Goal: Task Accomplishment & Management: Use online tool/utility

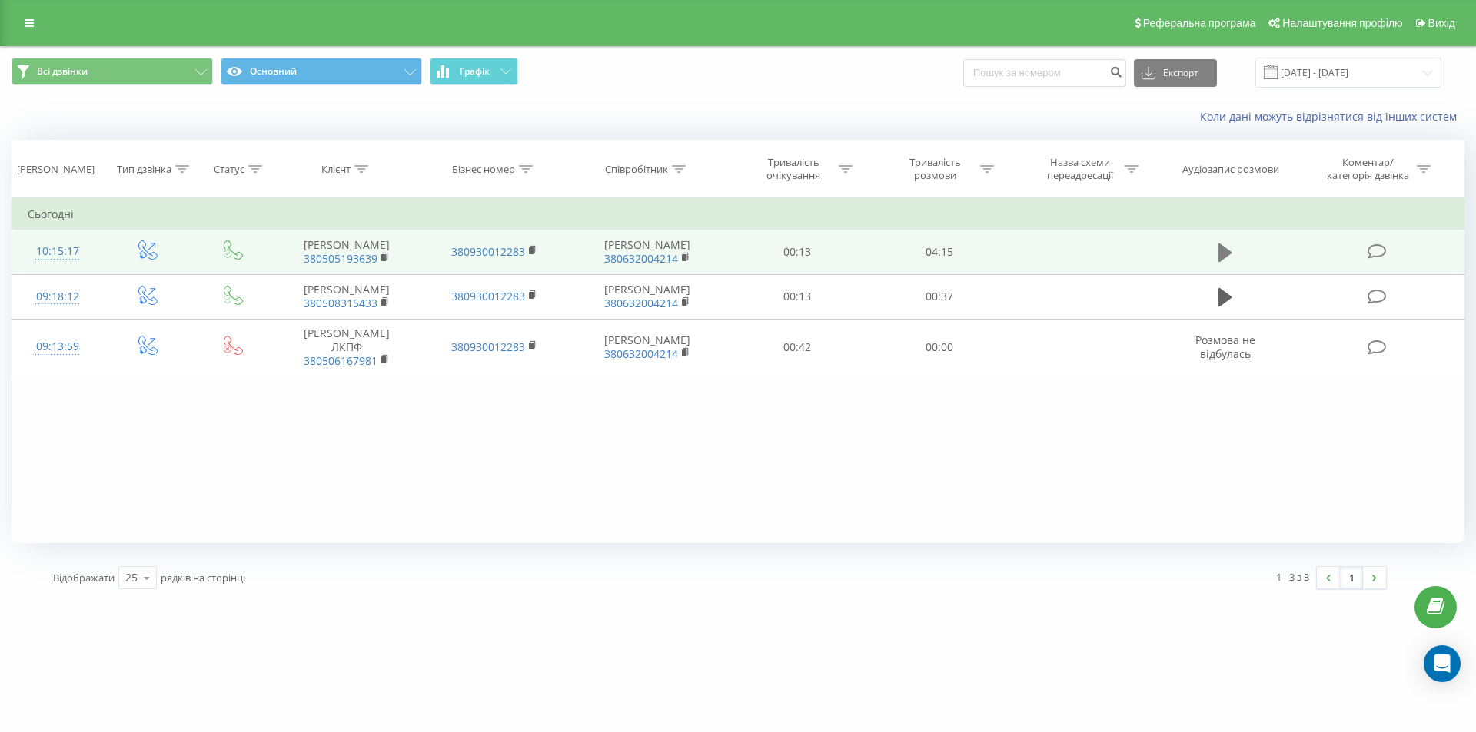
click at [1220, 262] on icon at bounding box center [1225, 253] width 14 height 18
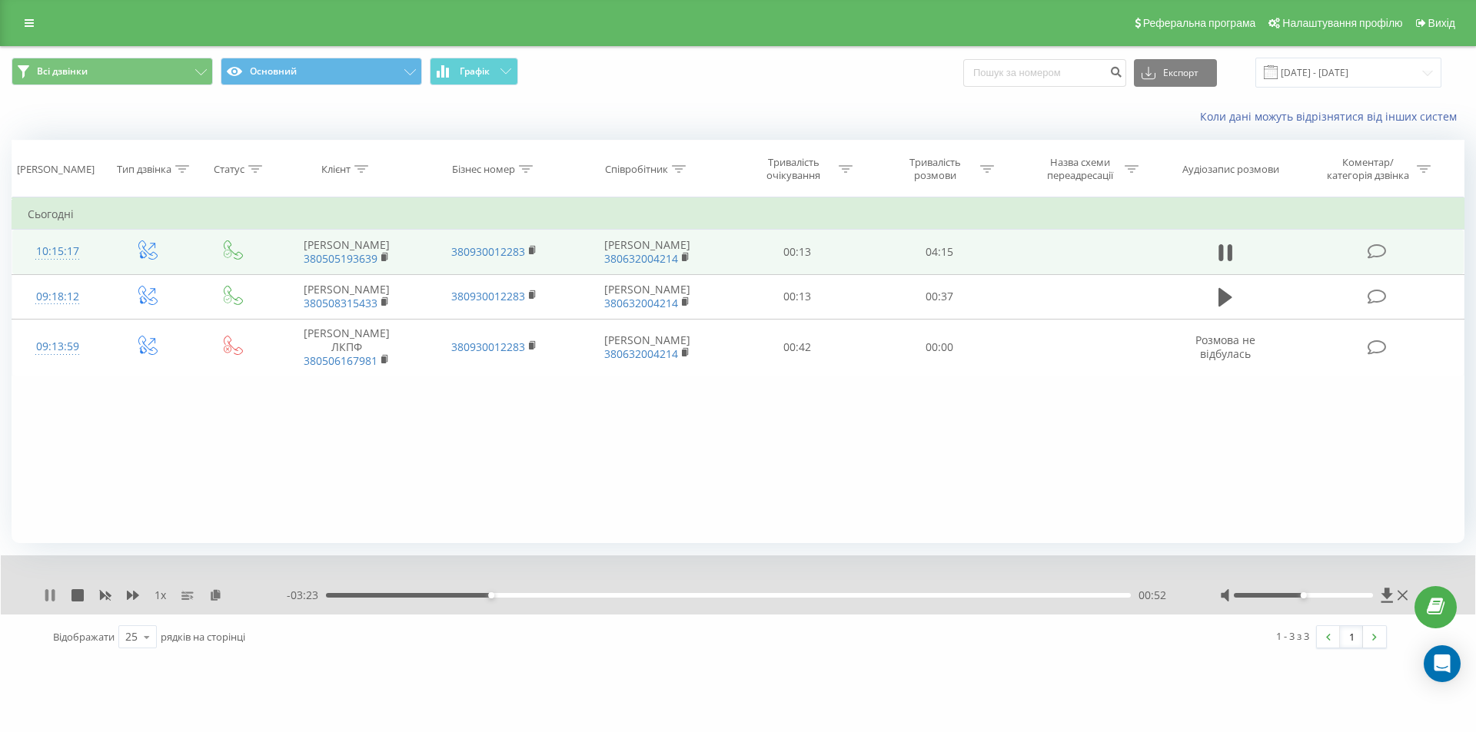
click at [47, 593] on icon at bounding box center [46, 595] width 3 height 12
click at [49, 594] on icon at bounding box center [49, 595] width 9 height 12
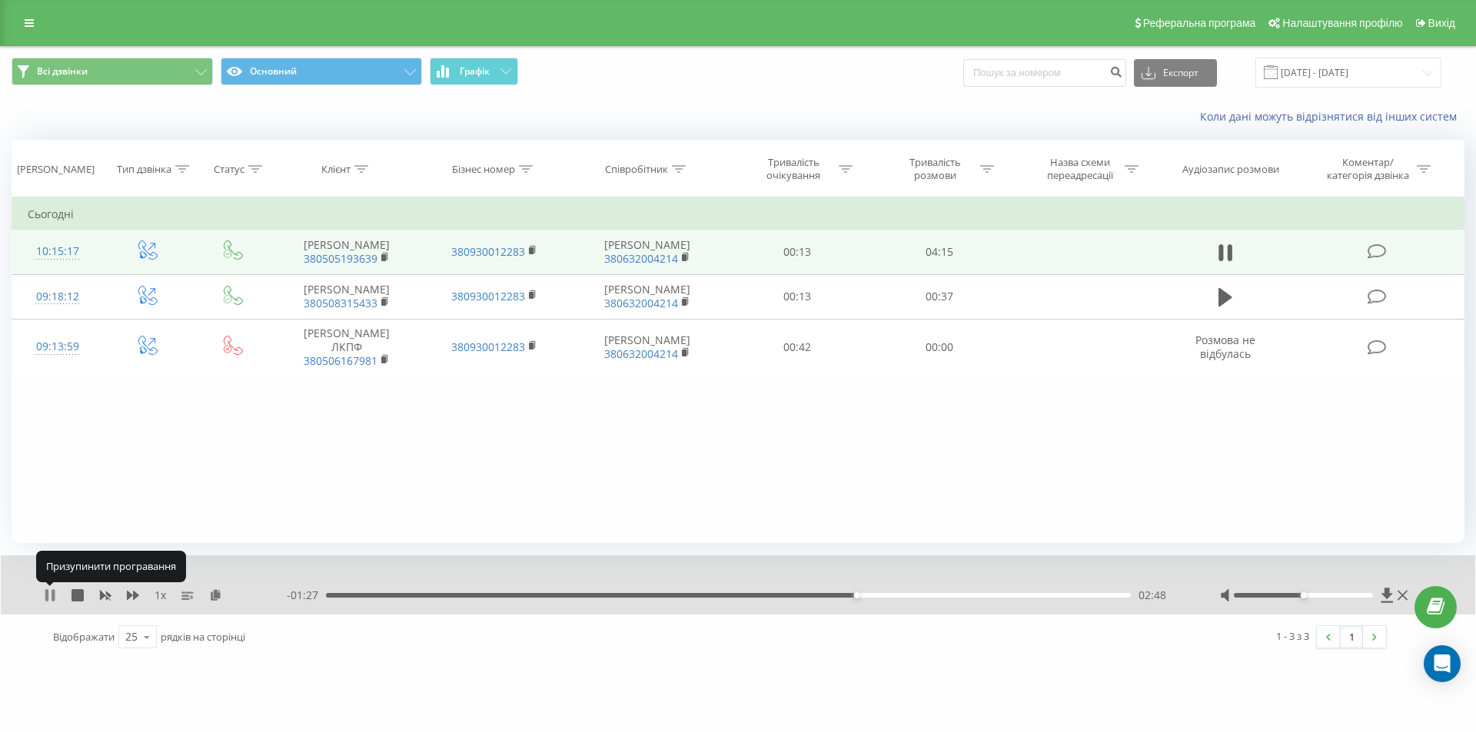
click at [49, 598] on icon at bounding box center [50, 595] width 12 height 12
click at [49, 598] on icon at bounding box center [49, 595] width 9 height 12
click at [49, 598] on icon at bounding box center [50, 595] width 12 height 12
click at [50, 593] on icon at bounding box center [49, 595] width 9 height 12
click at [51, 596] on icon at bounding box center [50, 595] width 12 height 12
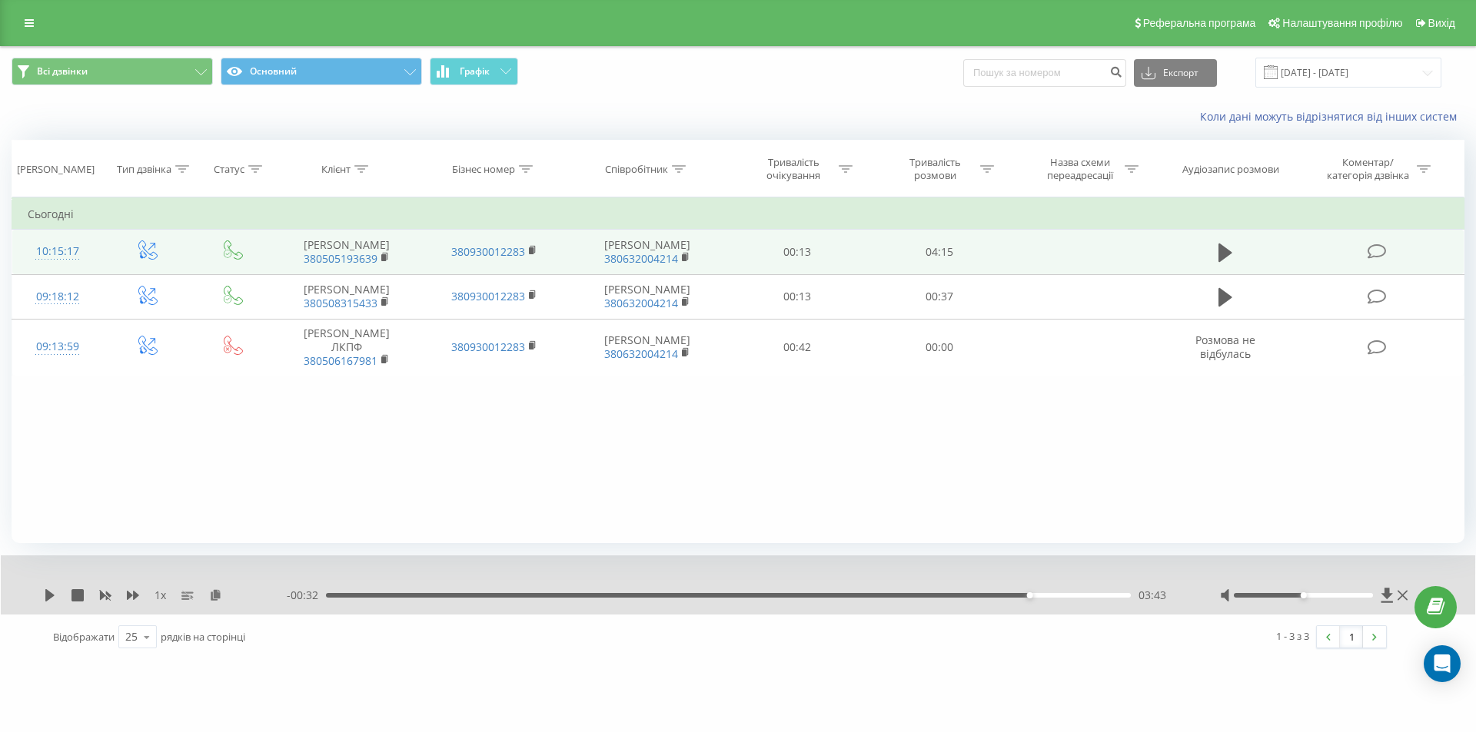
click at [51, 596] on icon at bounding box center [49, 595] width 9 height 12
click at [51, 596] on icon at bounding box center [50, 595] width 12 height 12
click at [51, 596] on icon at bounding box center [49, 595] width 9 height 12
click at [1059, 595] on div "03:53" at bounding box center [728, 595] width 805 height 5
click at [47, 595] on icon at bounding box center [46, 595] width 3 height 12
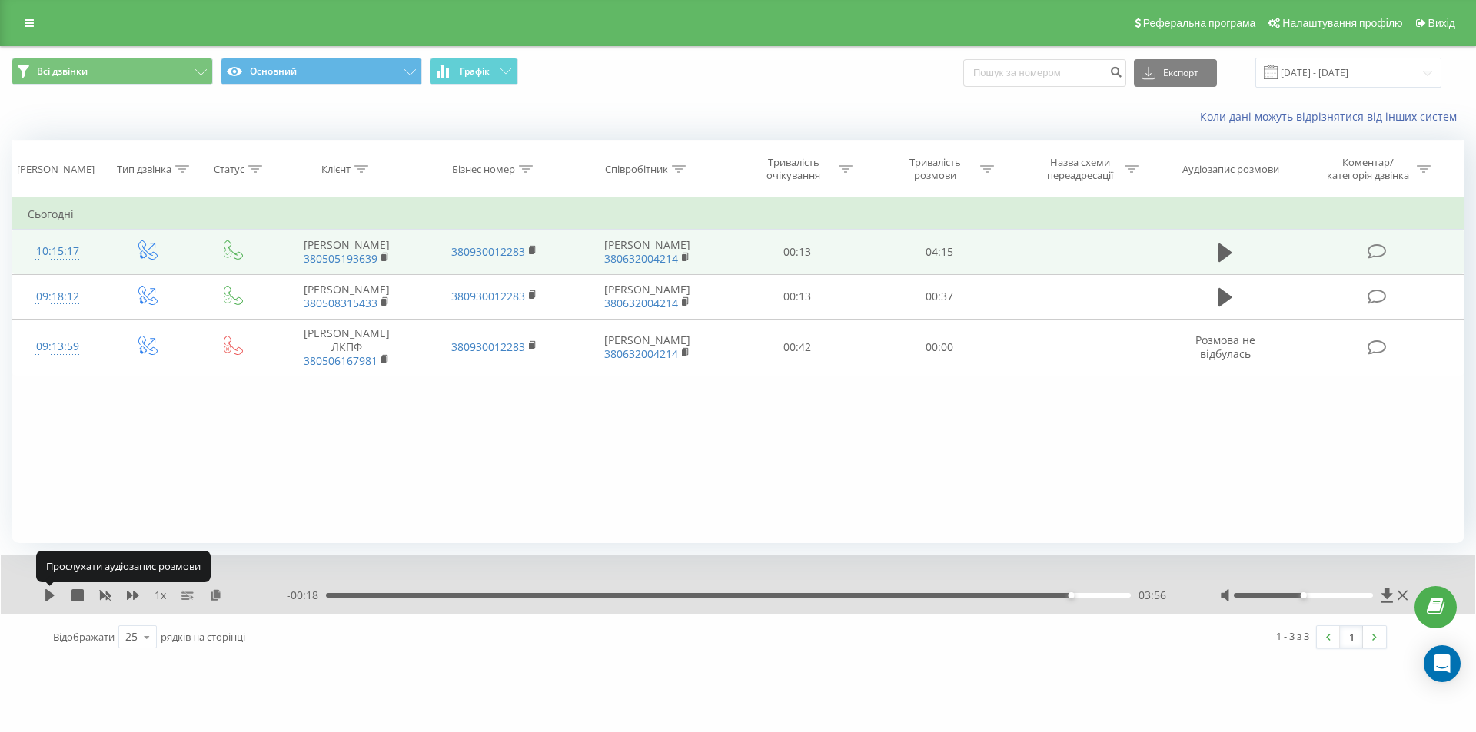
click at [47, 595] on icon at bounding box center [49, 595] width 9 height 12
click at [47, 595] on icon at bounding box center [46, 595] width 3 height 12
click at [47, 595] on icon at bounding box center [49, 595] width 9 height 12
click at [1033, 595] on div "03:44" at bounding box center [728, 595] width 805 height 5
click at [1025, 595] on div "03:46" at bounding box center [728, 595] width 805 height 5
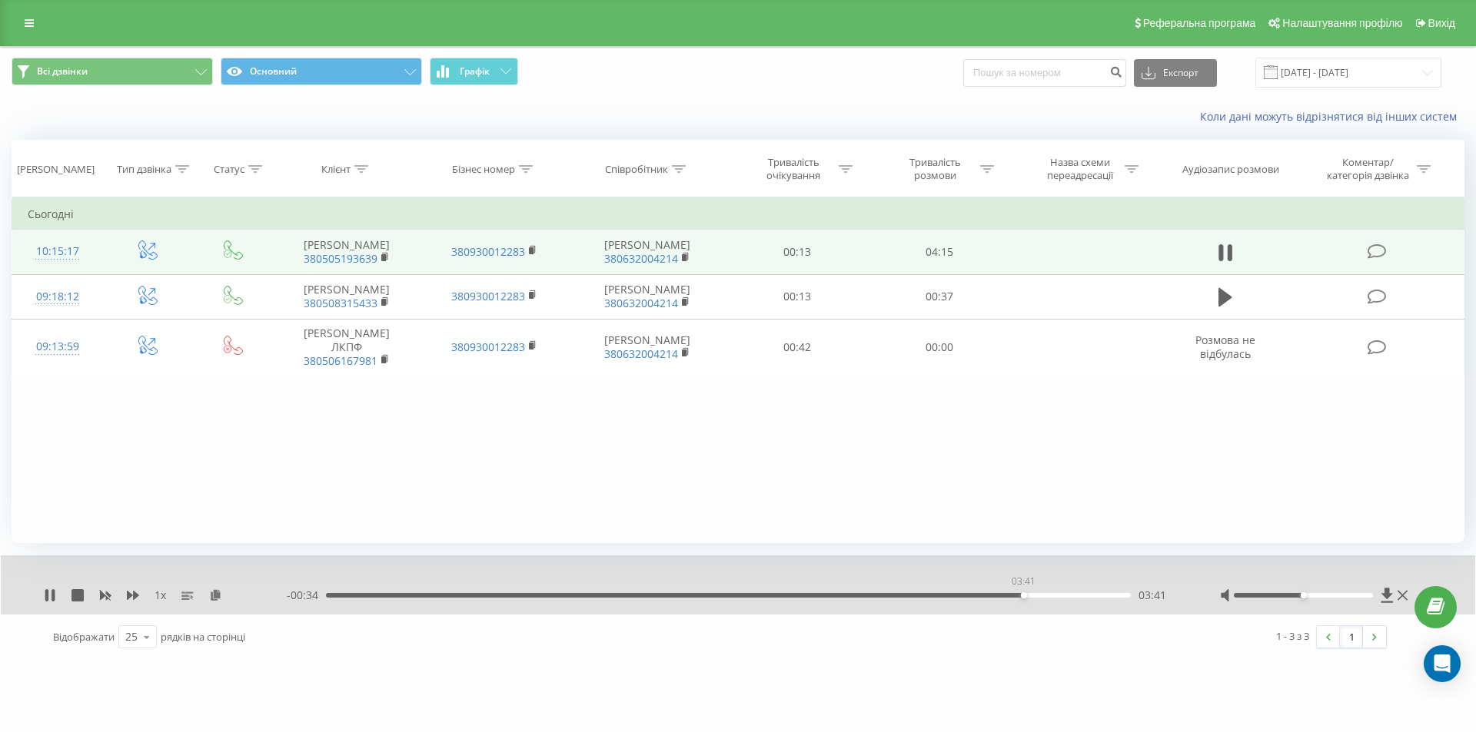
click at [1023, 595] on div "03:41" at bounding box center [728, 595] width 805 height 5
click at [49, 599] on icon at bounding box center [50, 595] width 12 height 12
